Goal: Task Accomplishment & Management: Manage account settings

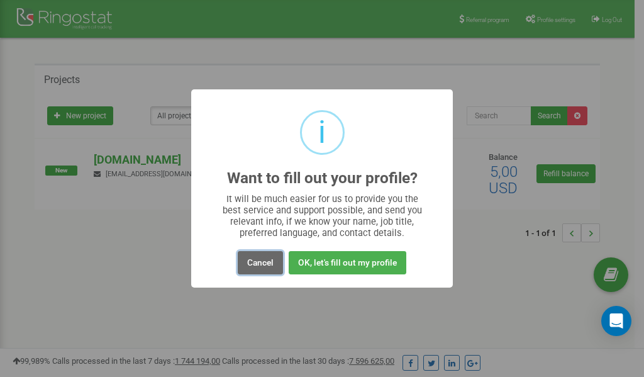
click at [265, 264] on button "Cancel" at bounding box center [260, 262] width 45 height 23
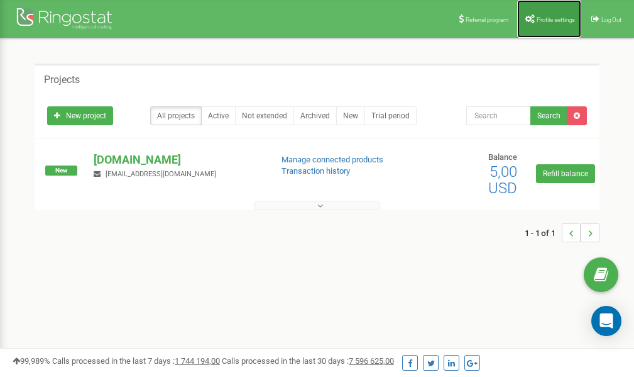
click at [547, 20] on span "Profile settings" at bounding box center [556, 19] width 38 height 7
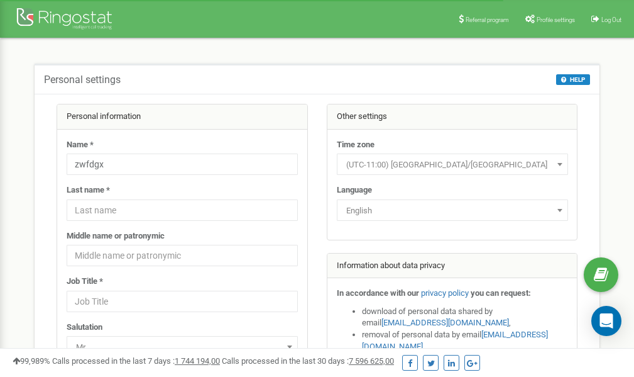
scroll to position [63, 0]
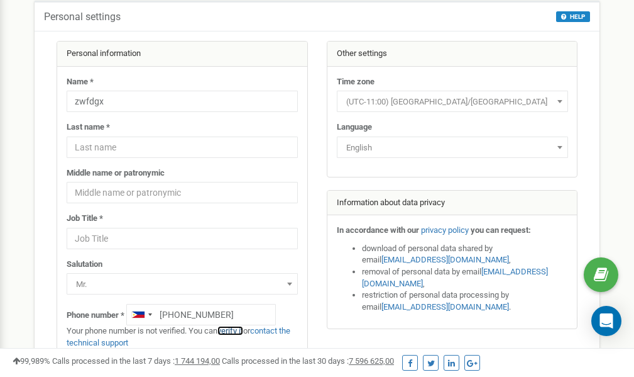
click at [235, 331] on link "verify it" at bounding box center [231, 330] width 26 height 9
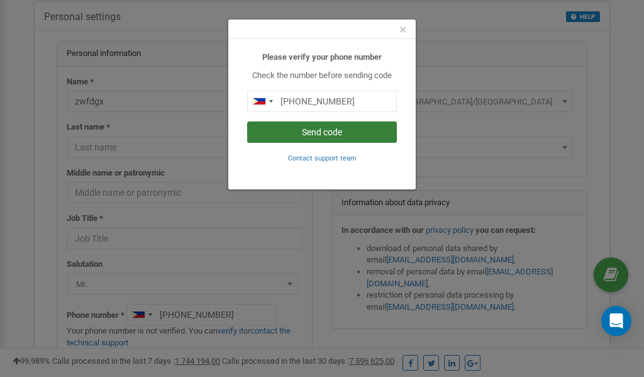
click at [331, 135] on button "Send code" at bounding box center [322, 131] width 150 height 21
